Goal: Task Accomplishment & Management: Manage account settings

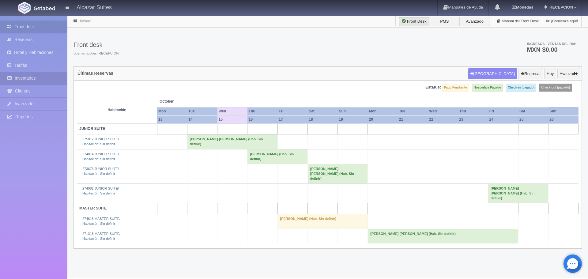
click at [30, 78] on link "Inventarios" at bounding box center [33, 78] width 67 height 13
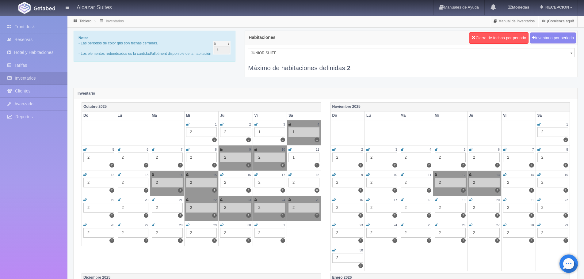
click at [261, 184] on div "2" at bounding box center [269, 183] width 31 height 10
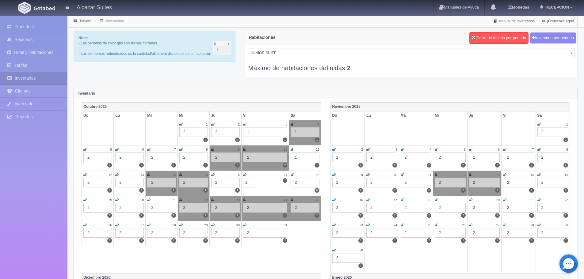
type input "1"
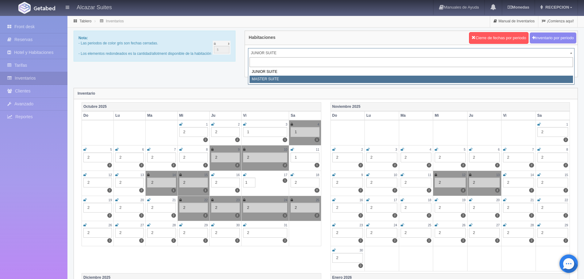
select select "305"
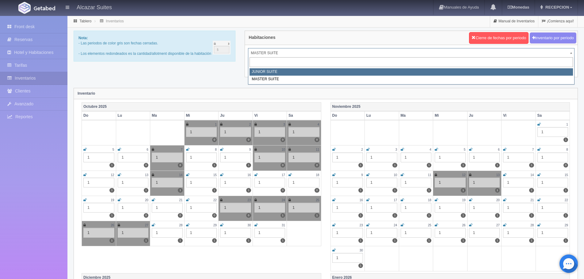
select select "304"
